Goal: Navigation & Orientation: Go to known website

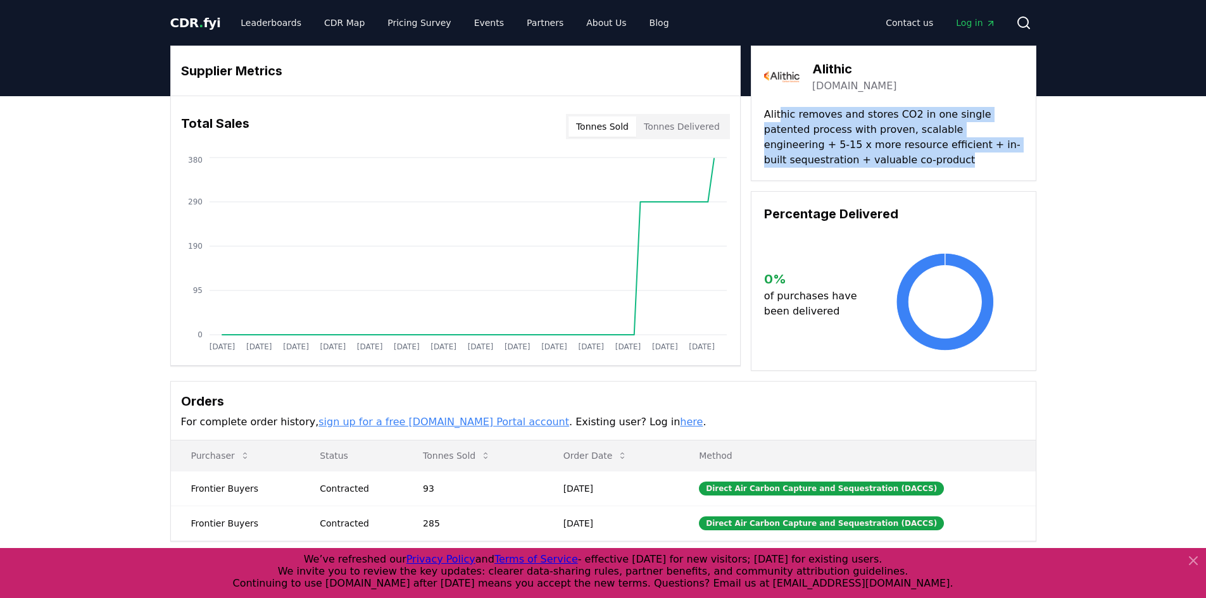
click at [202, 26] on span "CDR . fyi" at bounding box center [195, 22] width 51 height 15
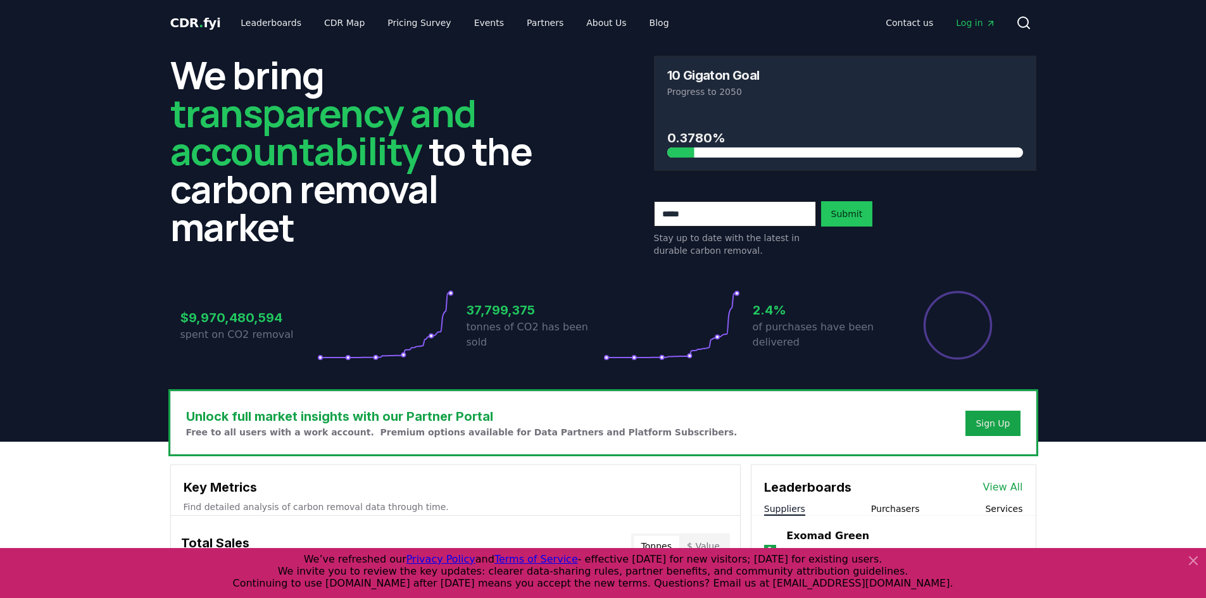
click at [1188, 561] on icon at bounding box center [1193, 560] width 15 height 15
